Goal: Task Accomplishment & Management: Manage account settings

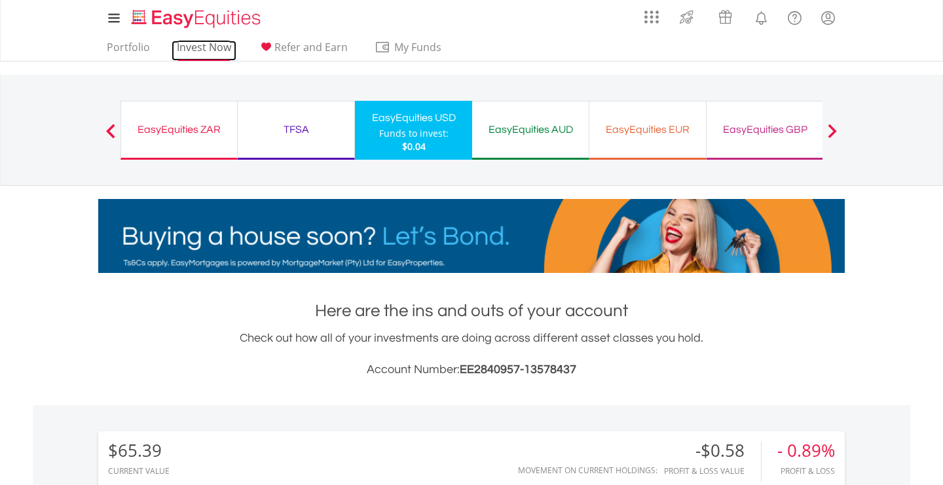
click at [196, 48] on link "Invest Now" at bounding box center [204, 51] width 65 height 20
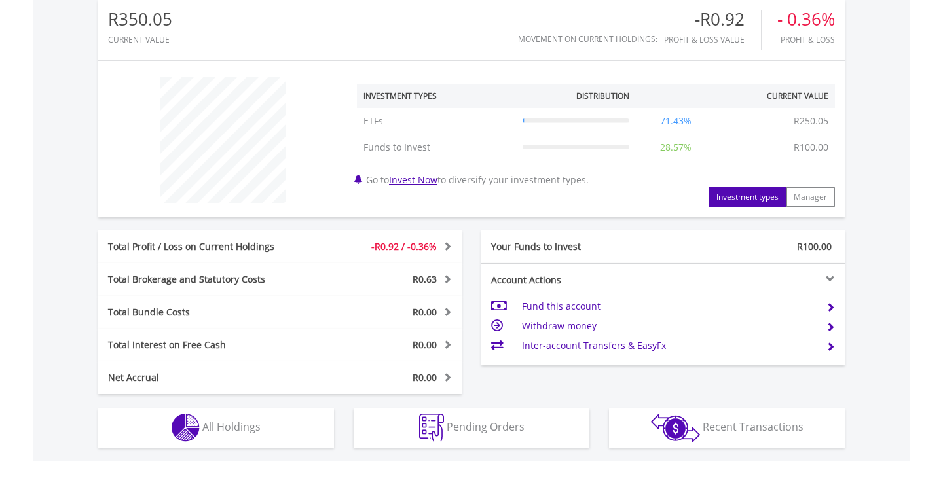
scroll to position [126, 249]
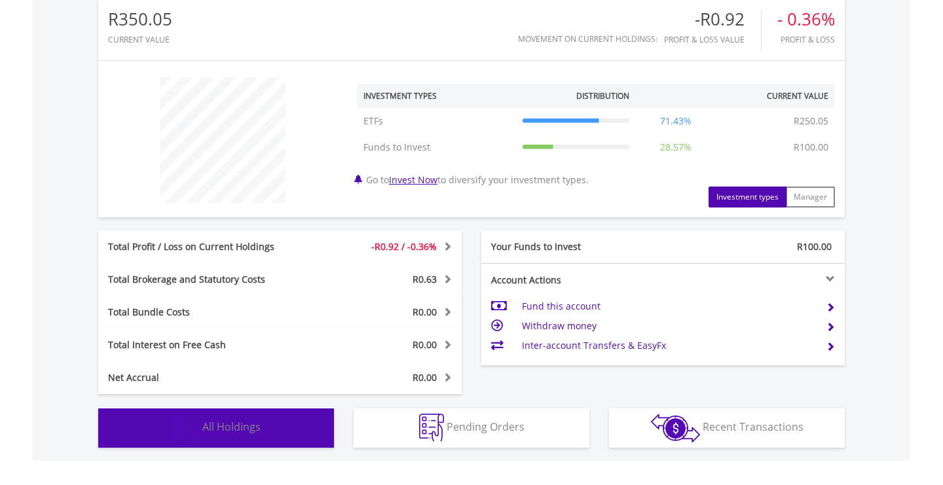
click at [250, 432] on span "All Holdings" at bounding box center [231, 427] width 58 height 14
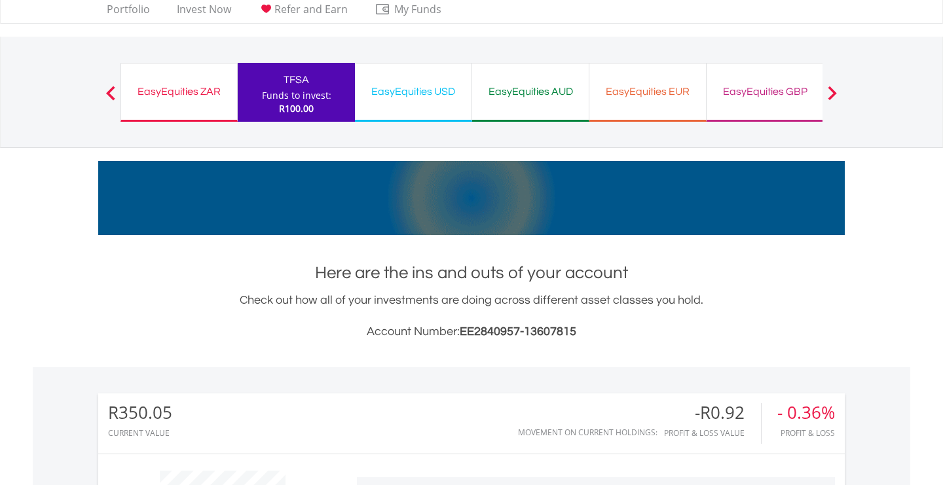
scroll to position [20, 0]
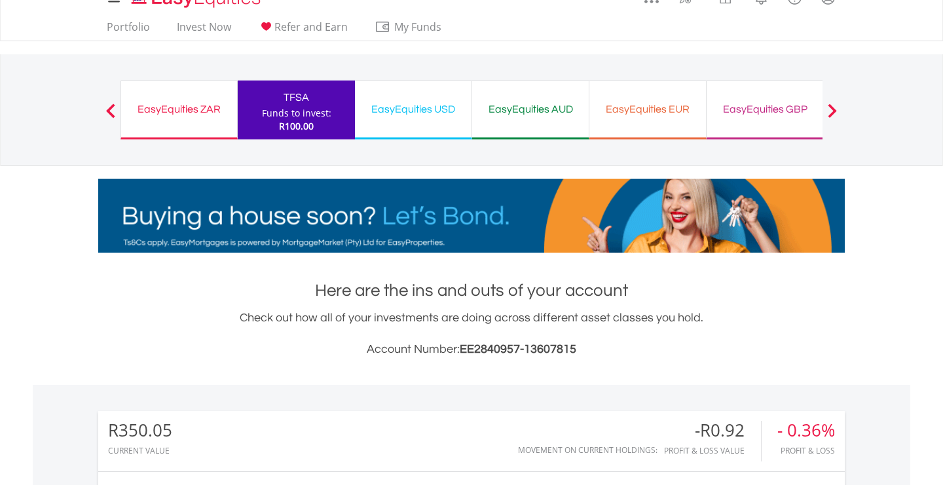
click at [202, 113] on div "EasyEquities ZAR" at bounding box center [179, 109] width 100 height 18
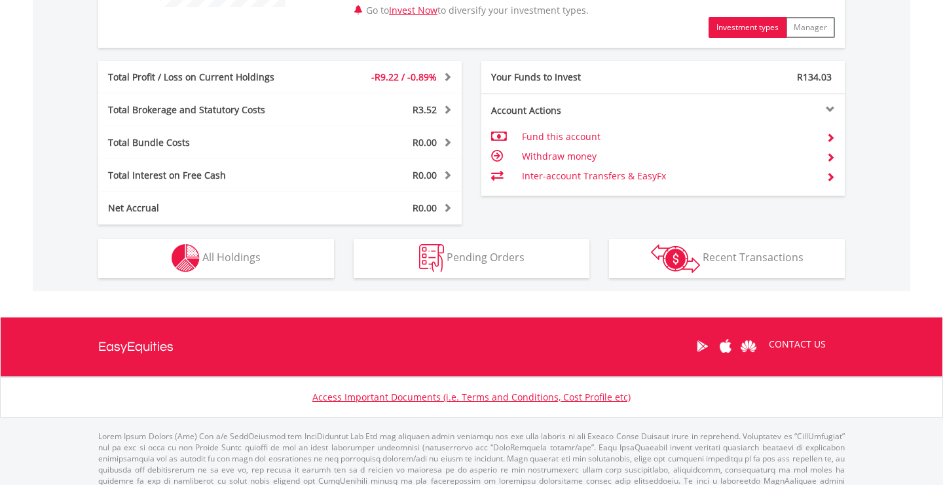
scroll to position [649, 0]
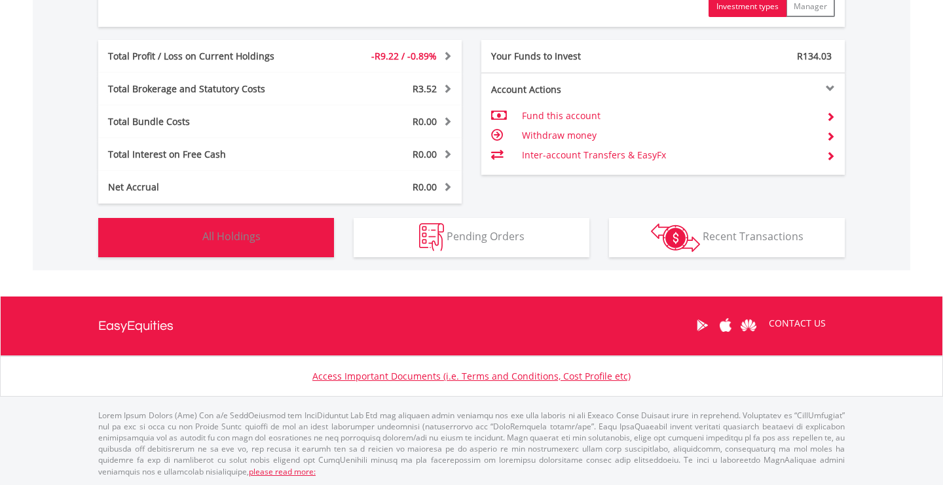
click at [248, 240] on span "All Holdings" at bounding box center [231, 236] width 58 height 14
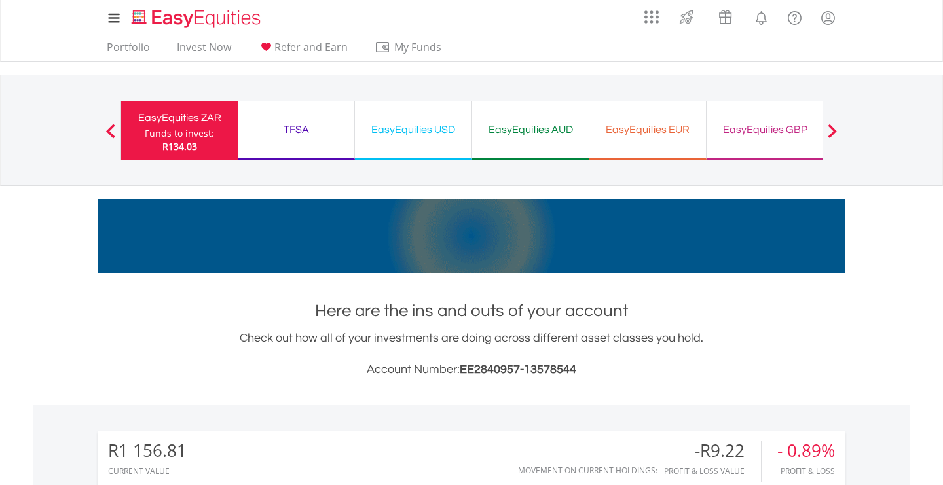
scroll to position [0, 0]
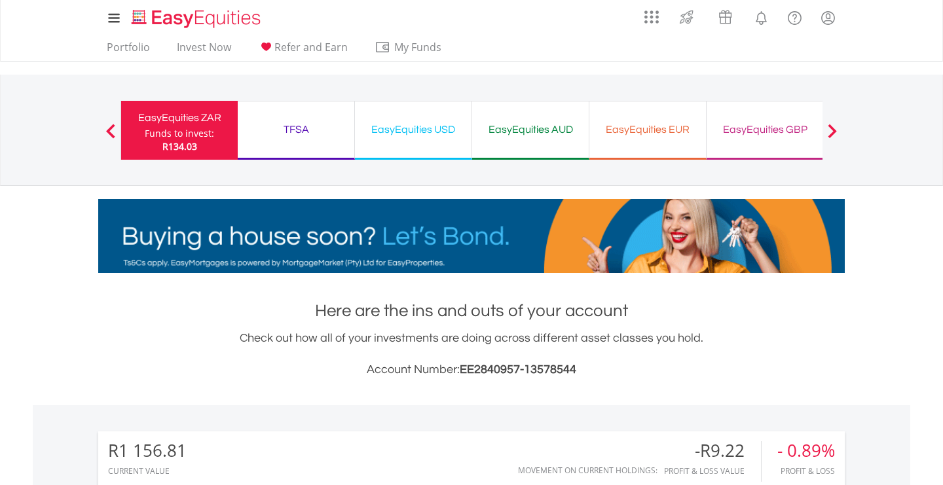
click at [390, 132] on div "EasyEquities USD" at bounding box center [413, 130] width 101 height 18
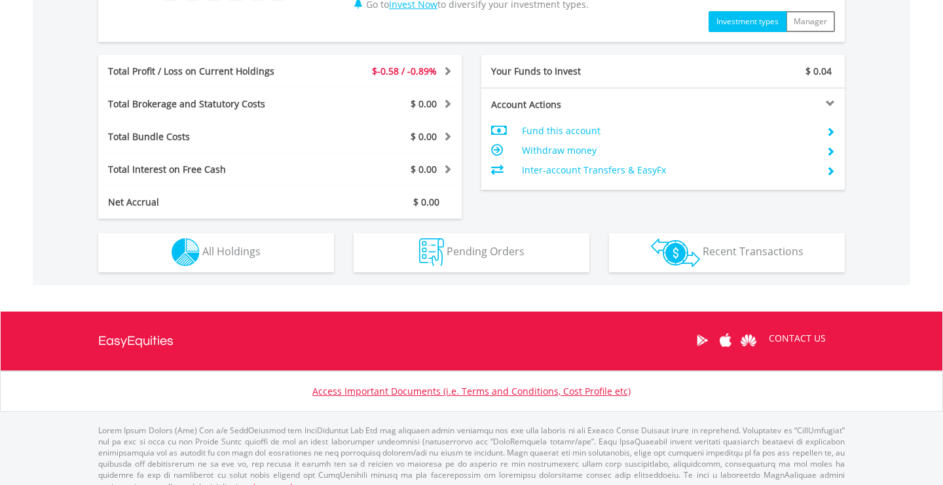
scroll to position [649, 0]
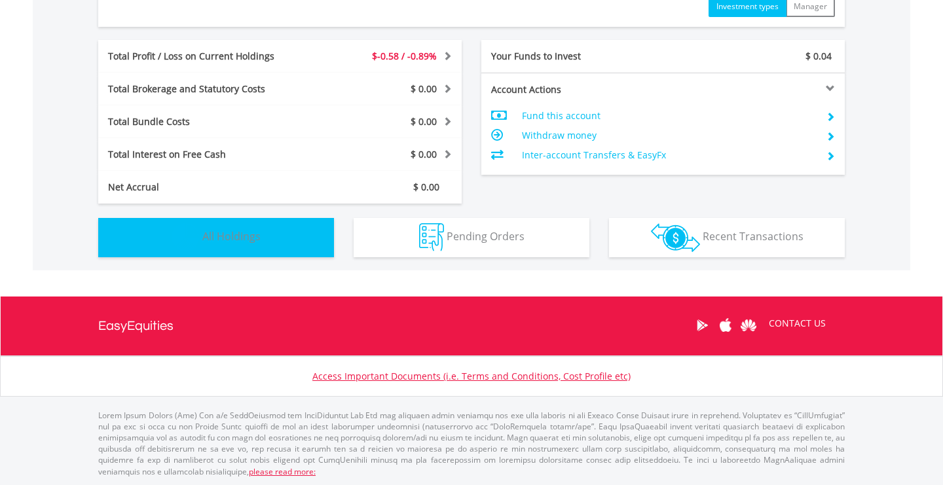
click at [271, 230] on button "Holdings All Holdings" at bounding box center [216, 237] width 236 height 39
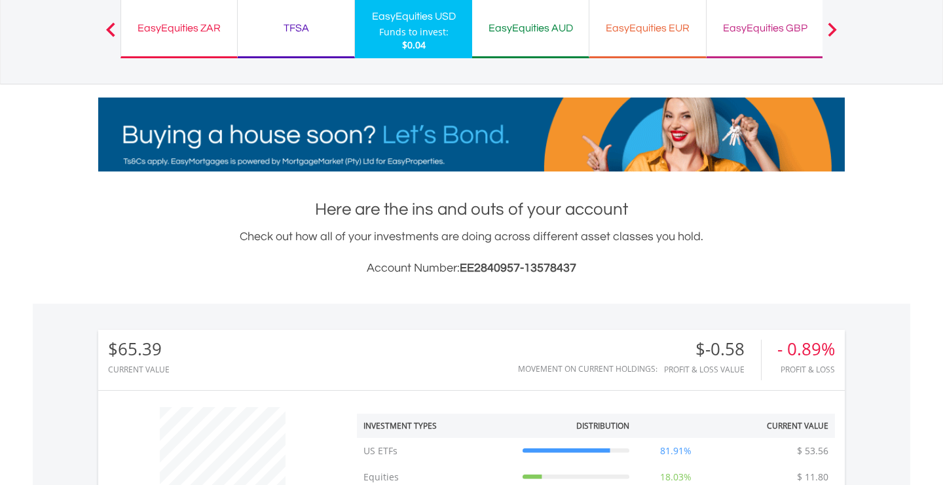
scroll to position [90, 0]
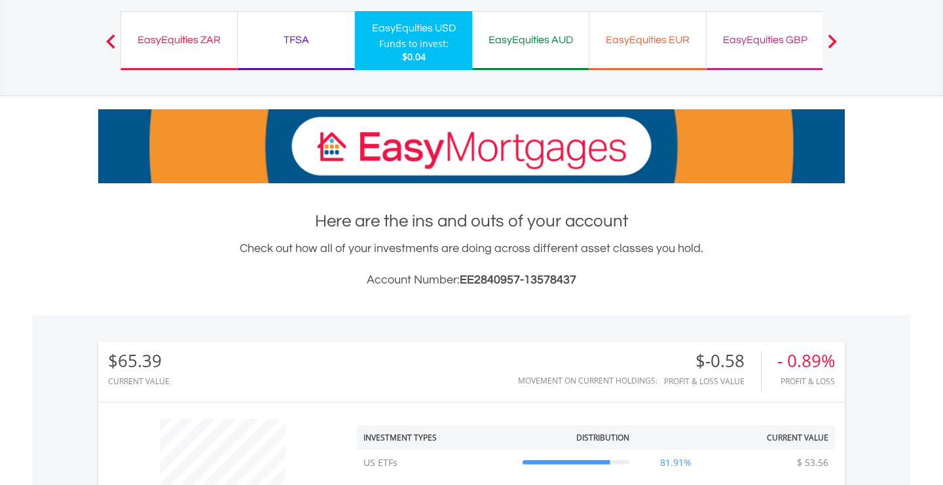
click at [171, 33] on div "EasyEquities ZAR" at bounding box center [179, 40] width 100 height 18
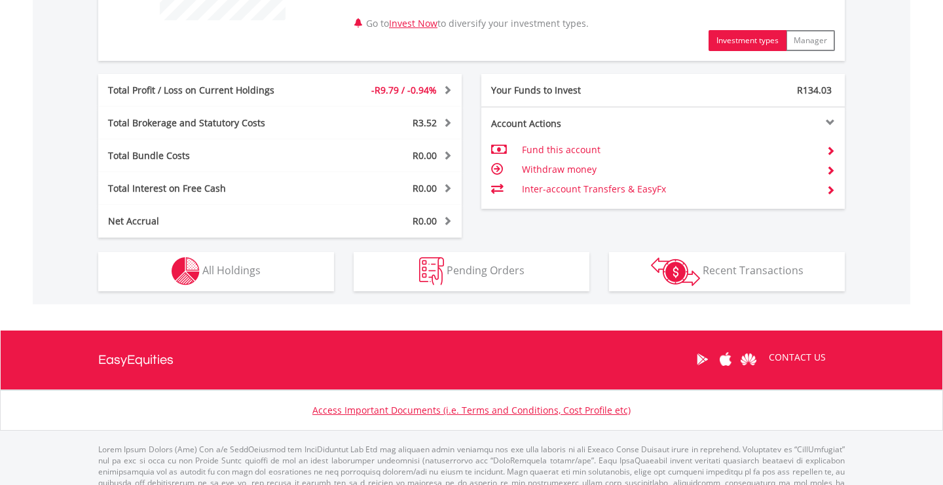
scroll to position [649, 0]
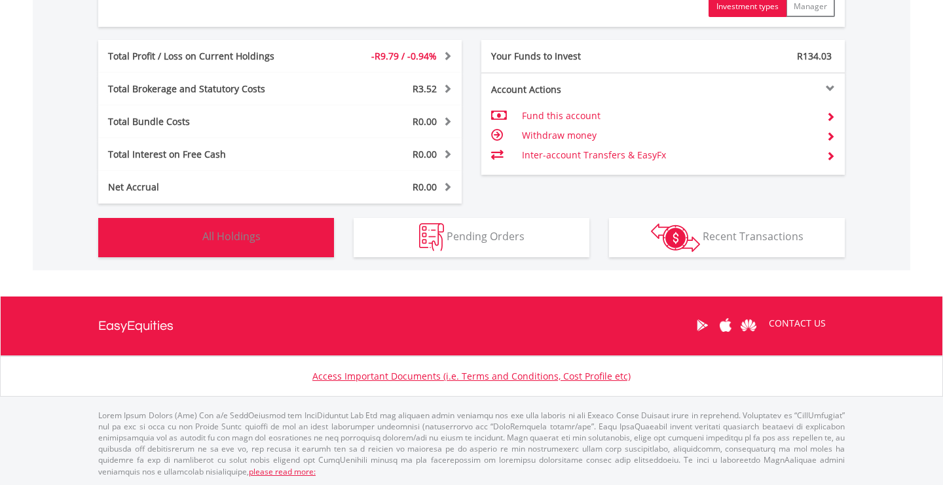
click at [214, 235] on span "All Holdings" at bounding box center [231, 236] width 58 height 14
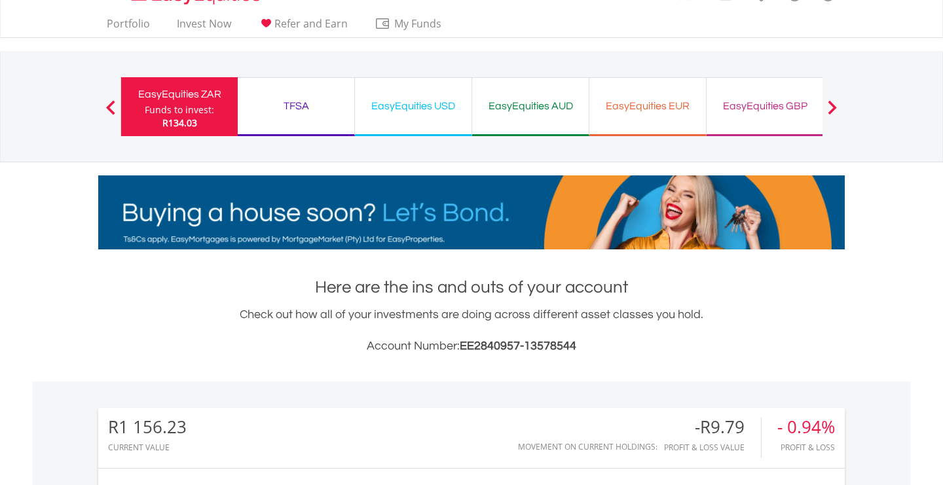
scroll to position [23, 0]
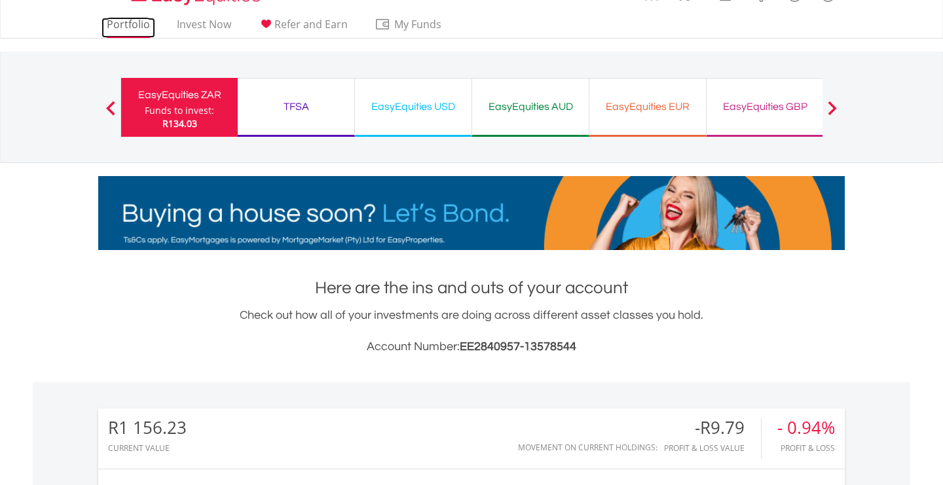
click at [126, 20] on link "Portfolio" at bounding box center [129, 28] width 54 height 20
